Goal: Information Seeking & Learning: Check status

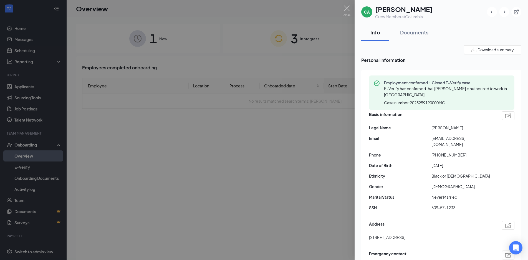
click at [339, 54] on div at bounding box center [264, 130] width 528 height 260
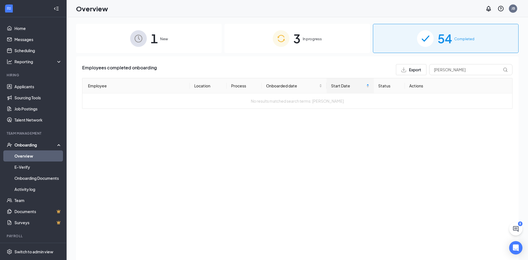
click at [346, 7] on div "Overview JB" at bounding box center [298, 8] width 462 height 17
click at [43, 89] on link "Applicants" at bounding box center [37, 86] width 47 height 11
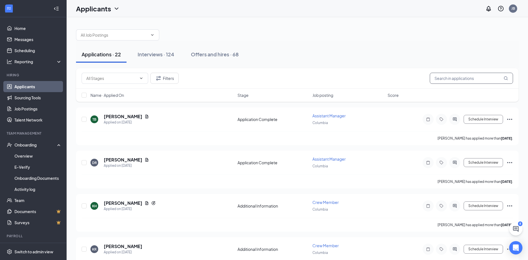
click at [457, 74] on input "text" at bounding box center [471, 78] width 83 height 11
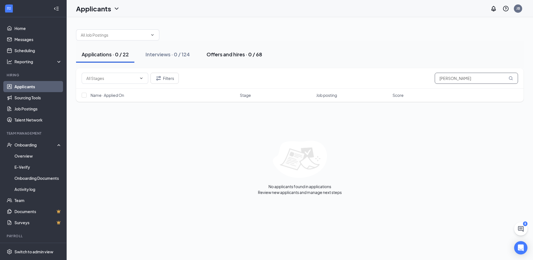
type input "[PERSON_NAME]"
click at [205, 54] on button "Offers and hires · 0 / 68" at bounding box center [234, 54] width 67 height 17
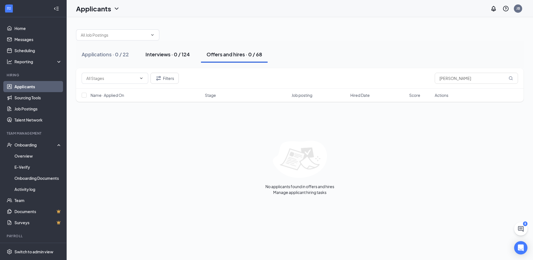
click at [168, 57] on div "Interviews · 0 / 124" at bounding box center [167, 54] width 44 height 7
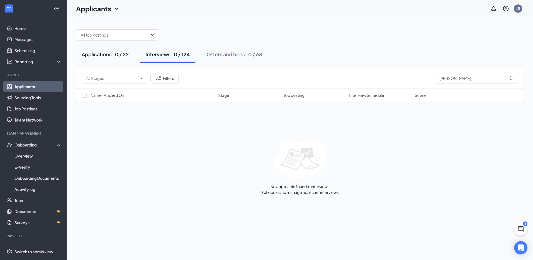
click at [124, 56] on div "Applications · 0 / 22" at bounding box center [105, 54] width 47 height 7
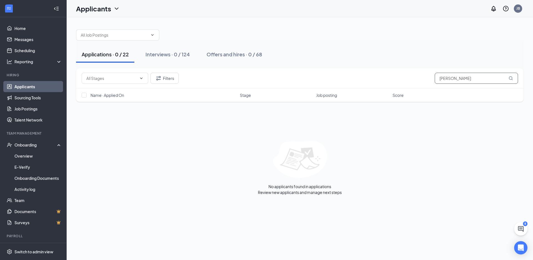
click at [454, 81] on input "[PERSON_NAME]" at bounding box center [476, 78] width 83 height 11
type input "[PERSON_NAME]"
